Goal: Complete application form: Complete application form

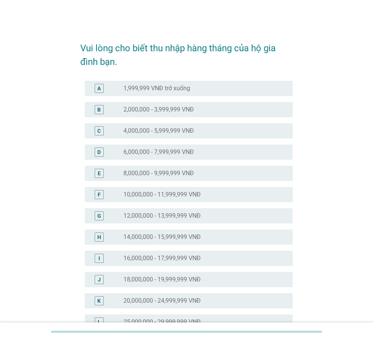
scroll to position [277, 0]
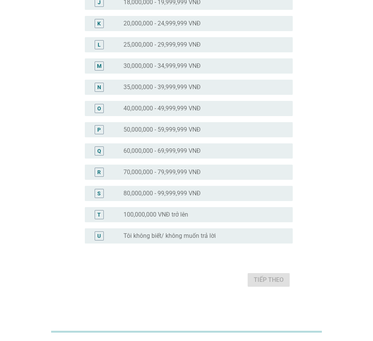
click at [180, 90] on label "35,000,000 - 39,999,999 VNĐ" at bounding box center [162, 87] width 77 height 8
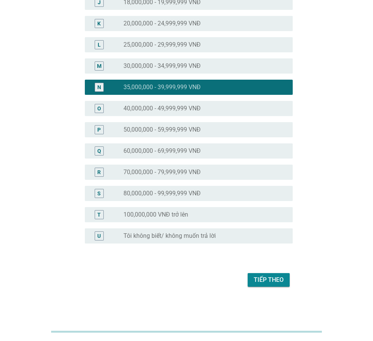
click at [271, 280] on div "Tiếp theo" at bounding box center [269, 279] width 30 height 9
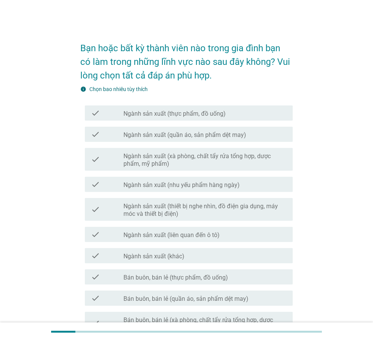
scroll to position [331, 0]
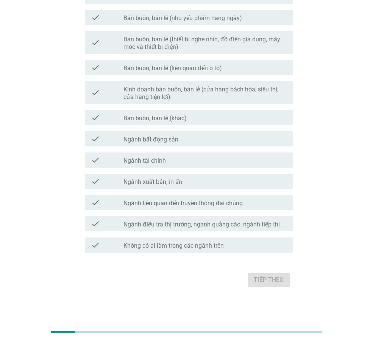
click at [211, 140] on div "check_box_outline_blank Ngành bất động sản" at bounding box center [205, 138] width 163 height 9
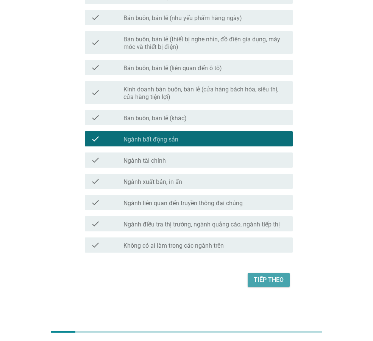
click at [274, 281] on div "Tiếp theo" at bounding box center [269, 279] width 30 height 9
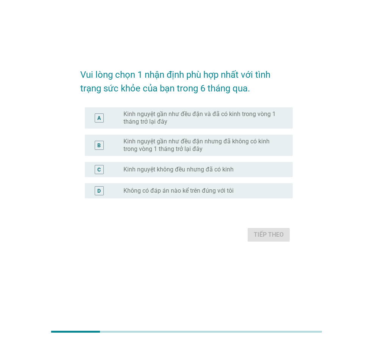
scroll to position [0, 0]
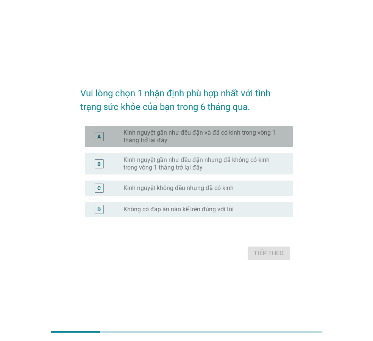
click at [220, 131] on label "Kinh nguyệt gần như đều đặn và đã có kinh trong vòng 1 tháng trở lại đây" at bounding box center [202, 136] width 157 height 15
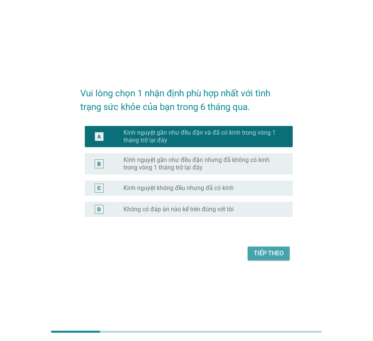
click at [275, 254] on div "Tiếp theo" at bounding box center [269, 253] width 30 height 9
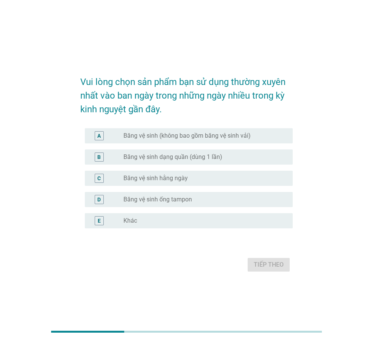
click at [250, 131] on div "radio_button_unchecked Băng vệ sinh (không bao gồm băng vệ sinh vải)" at bounding box center [205, 135] width 163 height 9
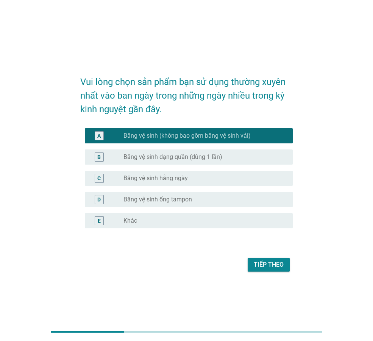
click at [279, 270] on button "Tiếp theo" at bounding box center [269, 265] width 42 height 14
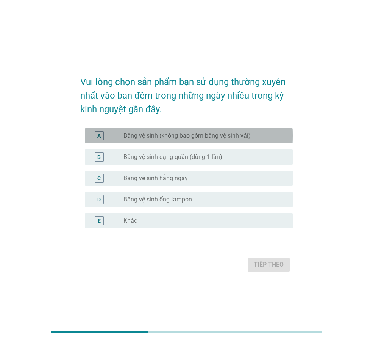
click at [251, 135] on div "radio_button_unchecked Băng vệ sinh (không bao gồm băng vệ sinh vải)" at bounding box center [202, 136] width 157 height 8
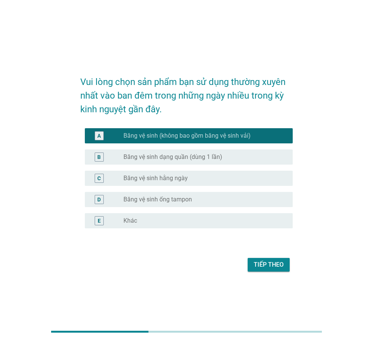
click at [259, 268] on div "Tiếp theo" at bounding box center [269, 264] width 30 height 9
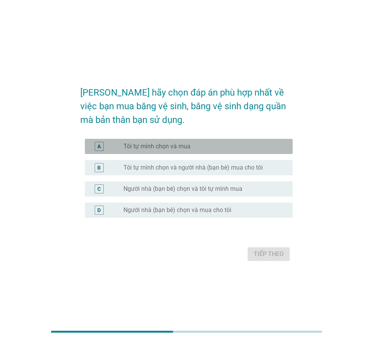
click at [217, 149] on div "radio_button_unchecked Tôi tự mình chọn và mua" at bounding box center [202, 147] width 157 height 8
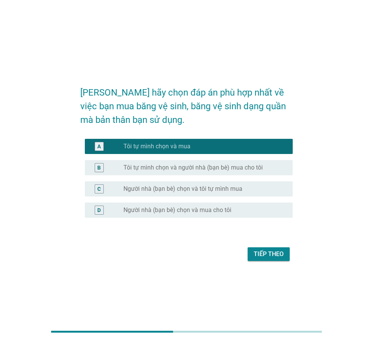
click at [266, 253] on div "Tiếp theo" at bounding box center [269, 253] width 30 height 9
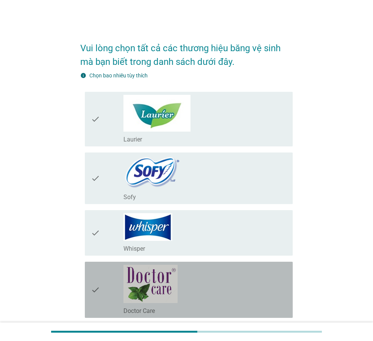
click at [243, 283] on div "check_box_outline_blank Doctor Care" at bounding box center [205, 290] width 163 height 50
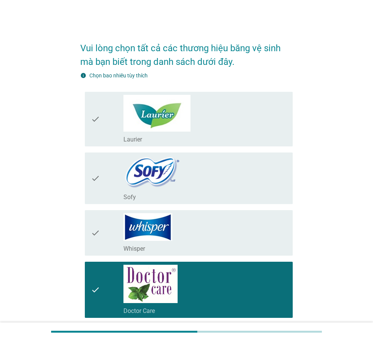
scroll to position [319, 0]
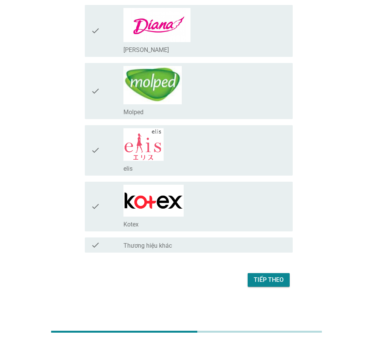
click at [217, 39] on div "check_box_outline_blank [PERSON_NAME]" at bounding box center [205, 31] width 163 height 46
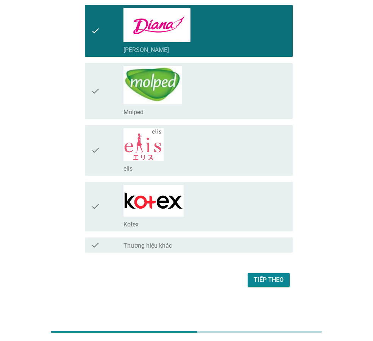
click at [210, 193] on div "check_box_outline_blank Kotex" at bounding box center [205, 207] width 163 height 44
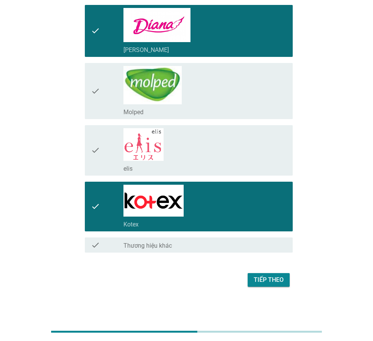
click at [285, 277] on button "Tiếp theo" at bounding box center [269, 280] width 42 height 14
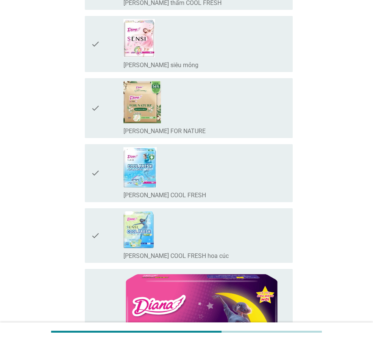
scroll to position [0, 0]
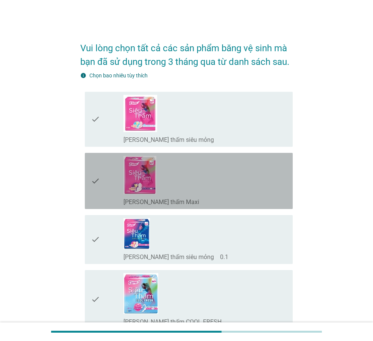
click at [191, 181] on div "check_box_outline_blank [PERSON_NAME] thấm Maxi" at bounding box center [205, 181] width 163 height 50
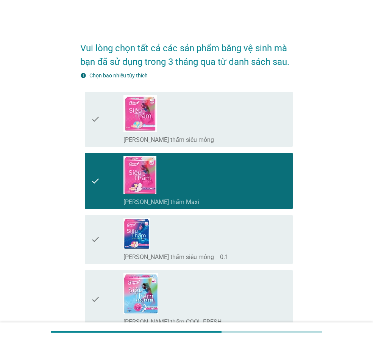
click at [191, 237] on div "check_box_outline_blank [PERSON_NAME] thấm siêu mỏng　0.1" at bounding box center [205, 239] width 163 height 43
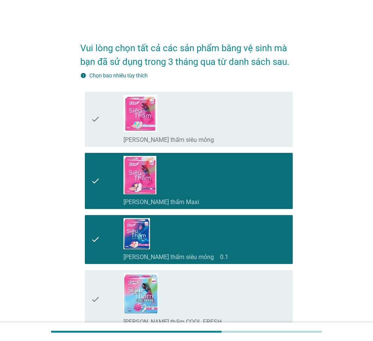
scroll to position [581, 0]
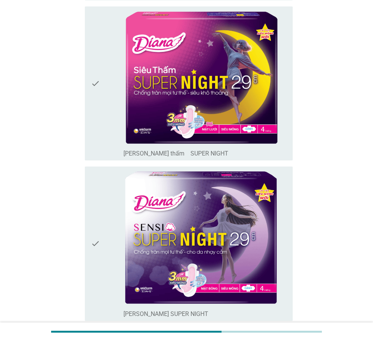
click at [191, 237] on img at bounding box center [201, 237] width 155 height 136
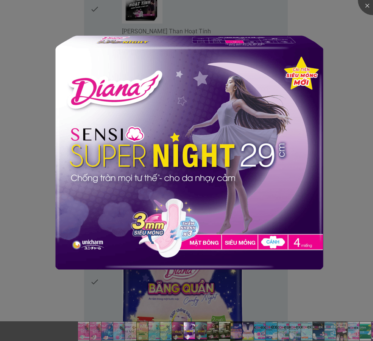
scroll to position [1744, 0]
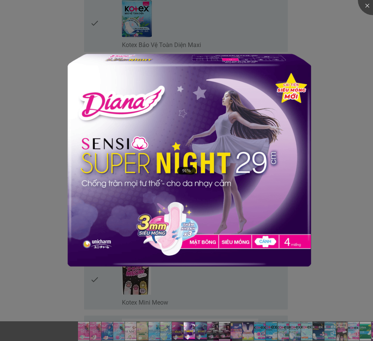
click at [345, 200] on div at bounding box center [186, 170] width 373 height 341
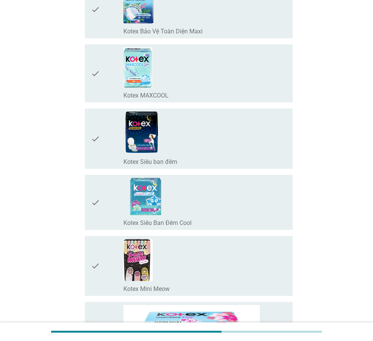
click at [91, 204] on div "check check_box_outline_blank Kotex Siêu Ban Đêm Cool" at bounding box center [189, 202] width 208 height 55
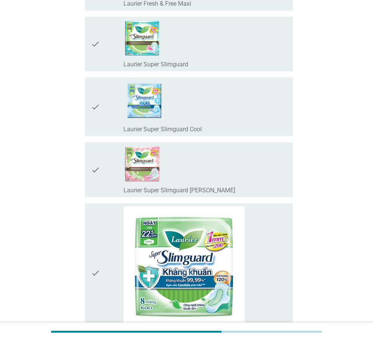
scroll to position [3487, 0]
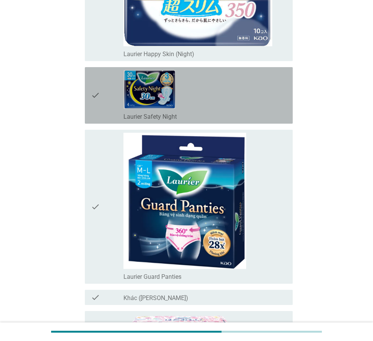
click at [96, 96] on icon "check" at bounding box center [95, 95] width 9 height 50
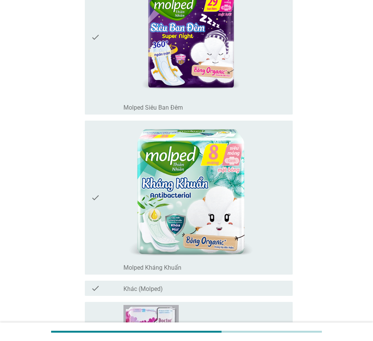
scroll to position [6927, 0]
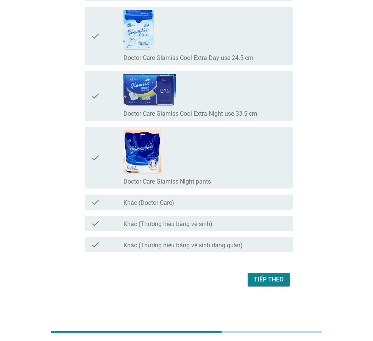
click at [262, 278] on div "Tiếp theo" at bounding box center [269, 279] width 30 height 9
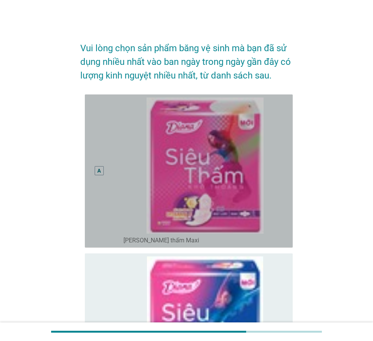
click at [93, 169] on div "A" at bounding box center [99, 170] width 16 height 147
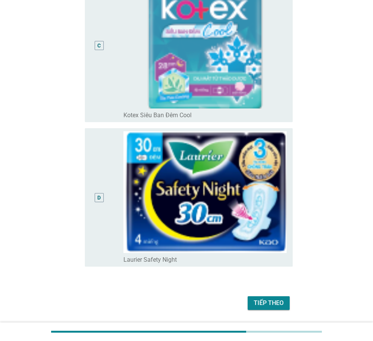
scroll to position [466, 0]
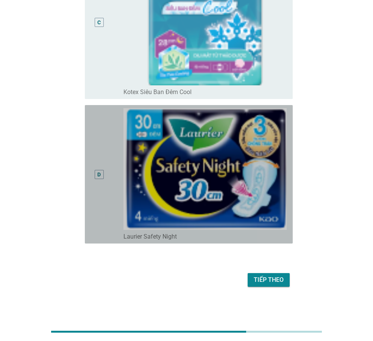
click at [100, 177] on div "D" at bounding box center [98, 174] width 3 height 8
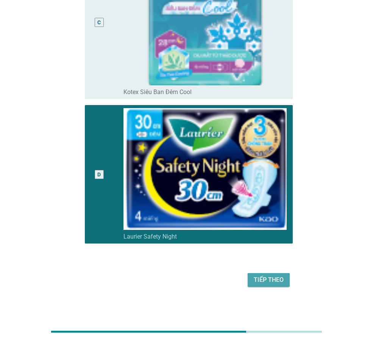
click at [255, 280] on div "Tiếp theo" at bounding box center [269, 279] width 30 height 9
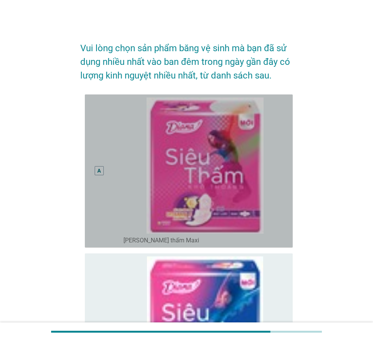
click at [107, 164] on div "A" at bounding box center [99, 170] width 16 height 147
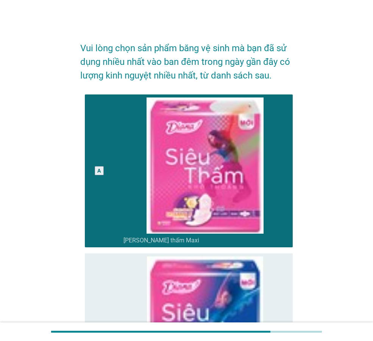
scroll to position [487, 0]
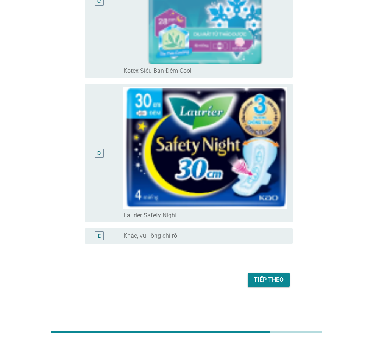
click at [106, 154] on div "D" at bounding box center [99, 153] width 16 height 132
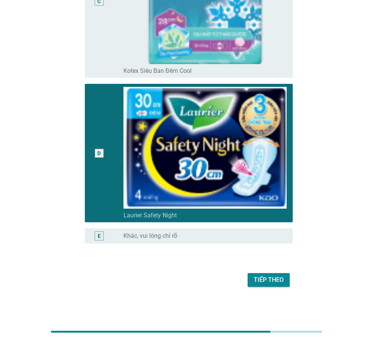
click at [267, 283] on div "Tiếp theo" at bounding box center [269, 279] width 30 height 9
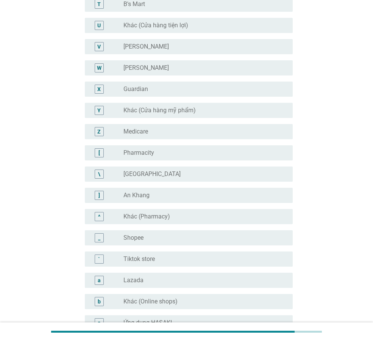
scroll to position [0, 0]
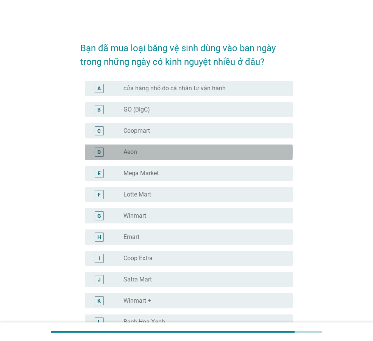
click at [99, 152] on div "D" at bounding box center [98, 152] width 3 height 8
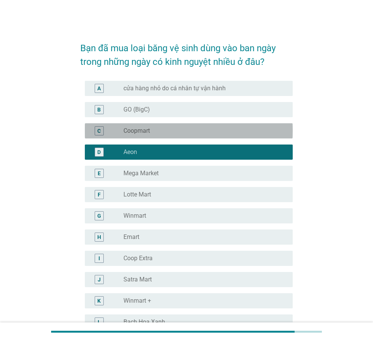
click at [98, 127] on div "C" at bounding box center [98, 131] width 3 height 8
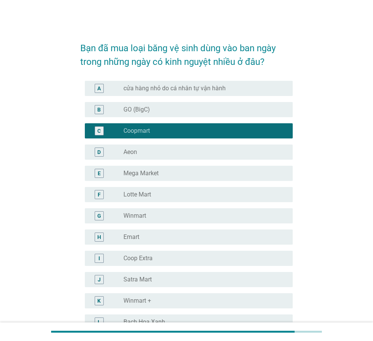
click at [100, 212] on div "G" at bounding box center [99, 216] width 4 height 8
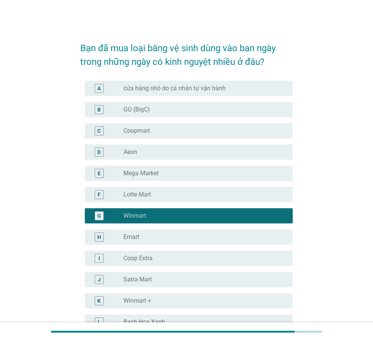
click at [175, 130] on div "radio_button_unchecked Coopmart" at bounding box center [202, 131] width 157 height 8
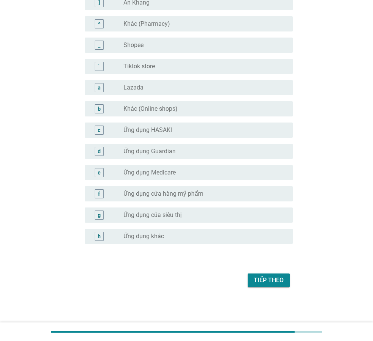
scroll to position [680, 0]
click at [260, 280] on div "Tiếp theo" at bounding box center [269, 279] width 30 height 9
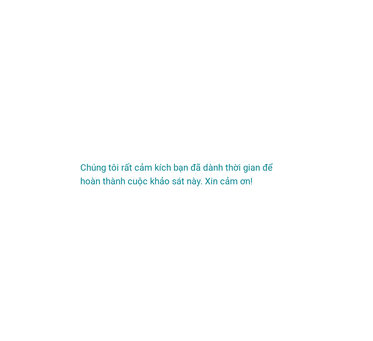
scroll to position [0, 0]
